Goal: Information Seeking & Learning: Learn about a topic

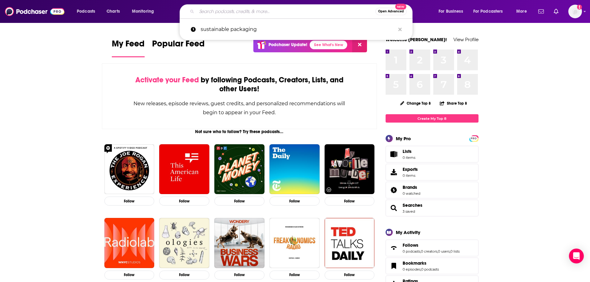
click at [292, 12] on input "Search podcasts, credits, & more..." at bounding box center [286, 12] width 179 height 10
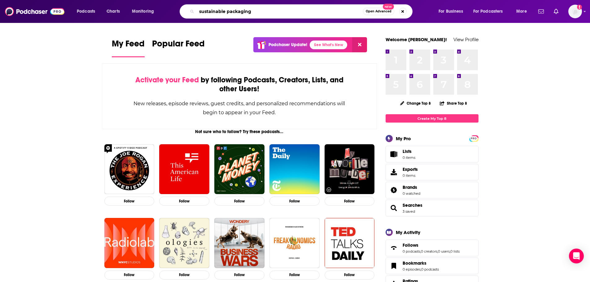
type input "sustainable packaging"
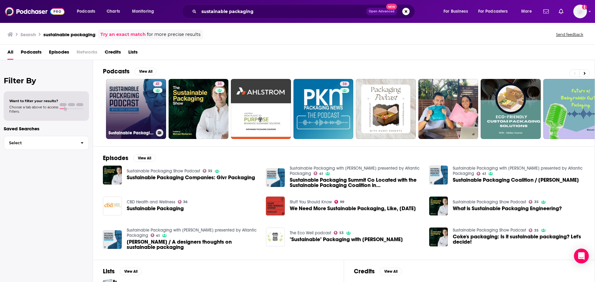
click at [142, 127] on link "41 Sustainable Packaging with [PERSON_NAME] presented by Atlantic Packaging" at bounding box center [136, 109] width 60 height 60
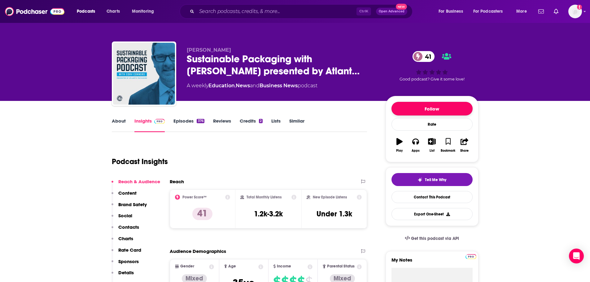
click at [421, 104] on button "Follow" at bounding box center [432, 109] width 81 height 14
click at [252, 6] on div "Ctrl K Open Advanced New" at bounding box center [296, 11] width 233 height 14
click at [248, 10] on input "Search podcasts, credits, & more..." at bounding box center [277, 12] width 160 height 10
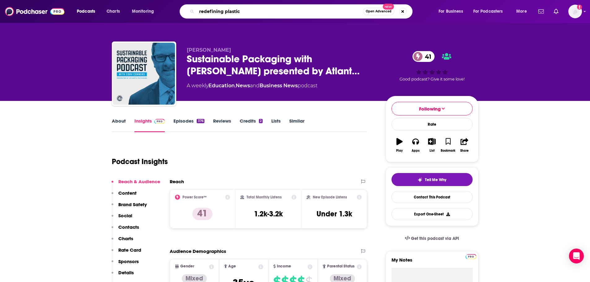
type input "redefining plastics"
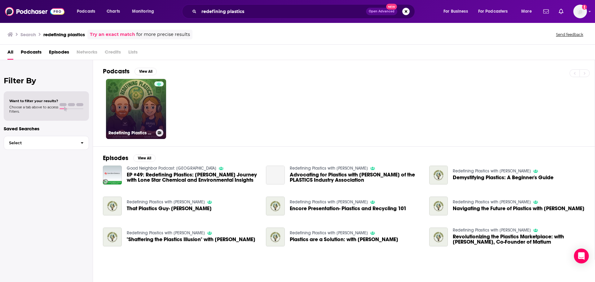
click at [133, 103] on link "Redefining Plastics with [PERSON_NAME]" at bounding box center [136, 109] width 60 height 60
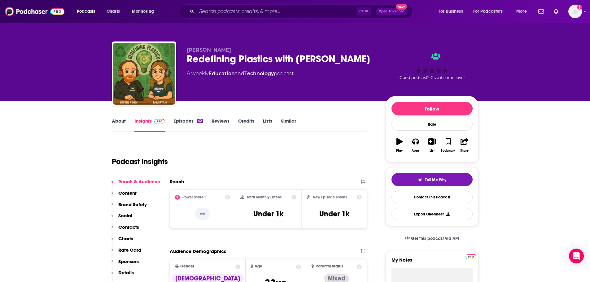
click at [188, 128] on link "Episodes 42" at bounding box center [187, 125] width 29 height 14
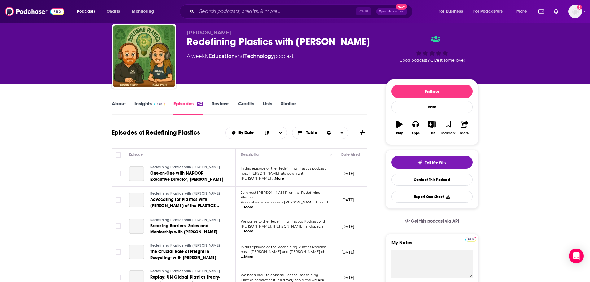
scroll to position [31, 0]
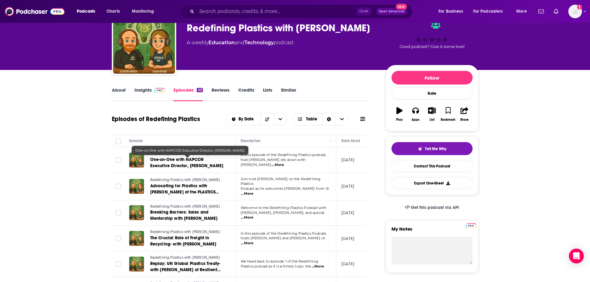
click at [194, 160] on span "One-on-One with NAPCOR Executive Director, [PERSON_NAME]" at bounding box center [186, 162] width 73 height 11
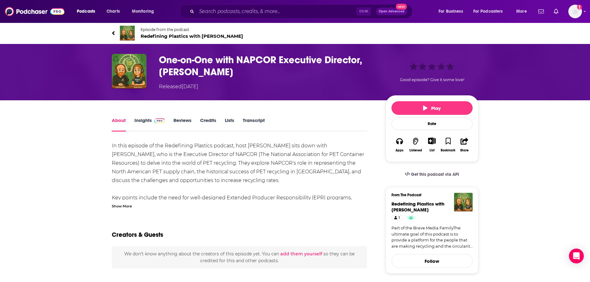
scroll to position [31, 0]
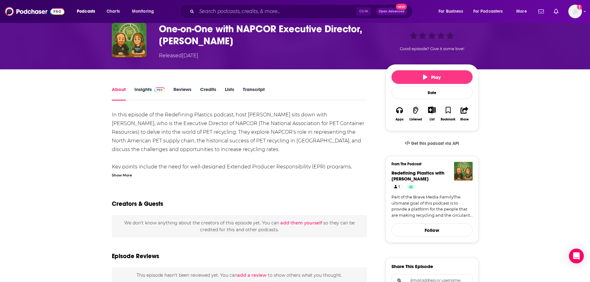
click at [153, 92] on link "Insights" at bounding box center [149, 93] width 31 height 14
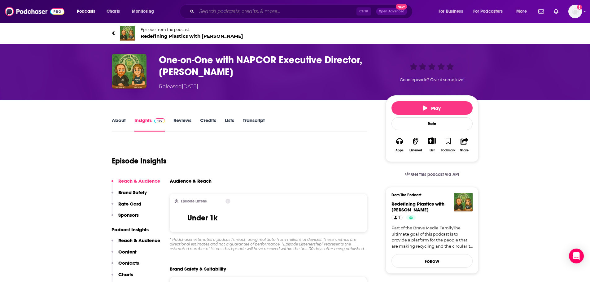
click at [231, 9] on input "Search podcasts, credits, & more..." at bounding box center [277, 12] width 160 height 10
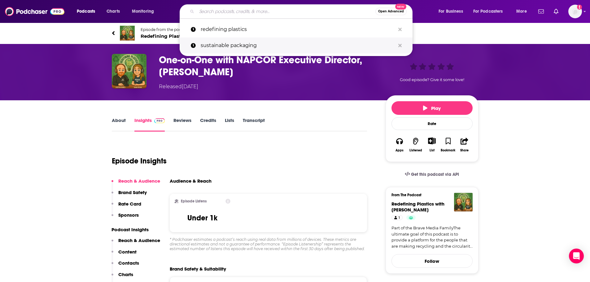
click at [227, 51] on p "sustainable packaging" at bounding box center [298, 45] width 195 height 16
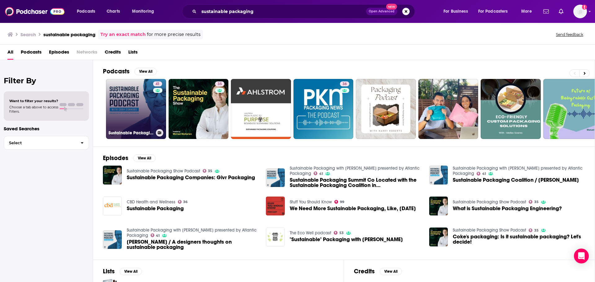
click at [136, 110] on link "41 Sustainable Packaging with [PERSON_NAME] presented by Atlantic Packaging" at bounding box center [136, 109] width 60 height 60
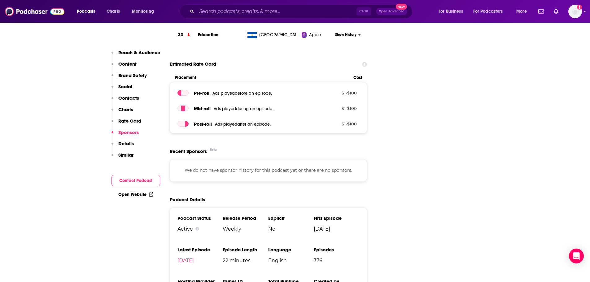
scroll to position [712, 0]
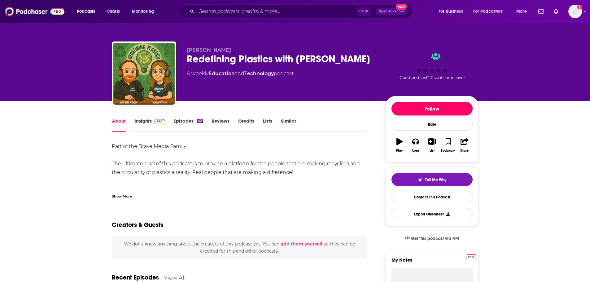
click at [429, 103] on button "Follow" at bounding box center [432, 109] width 81 height 14
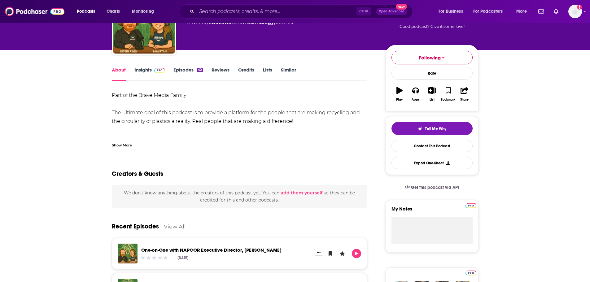
scroll to position [62, 0]
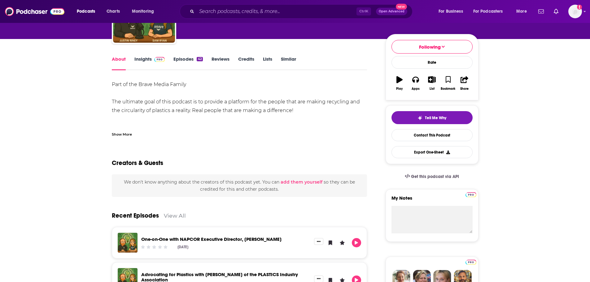
click at [152, 60] on span at bounding box center [158, 59] width 13 height 6
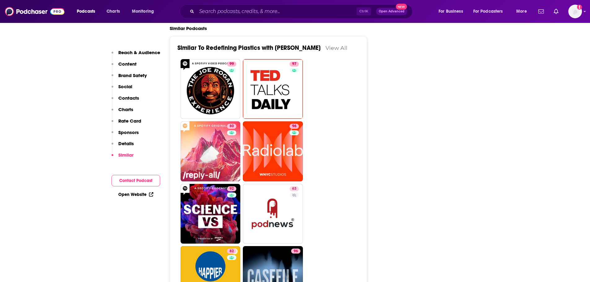
scroll to position [991, 0]
